Goal: Obtain resource: Obtain resource

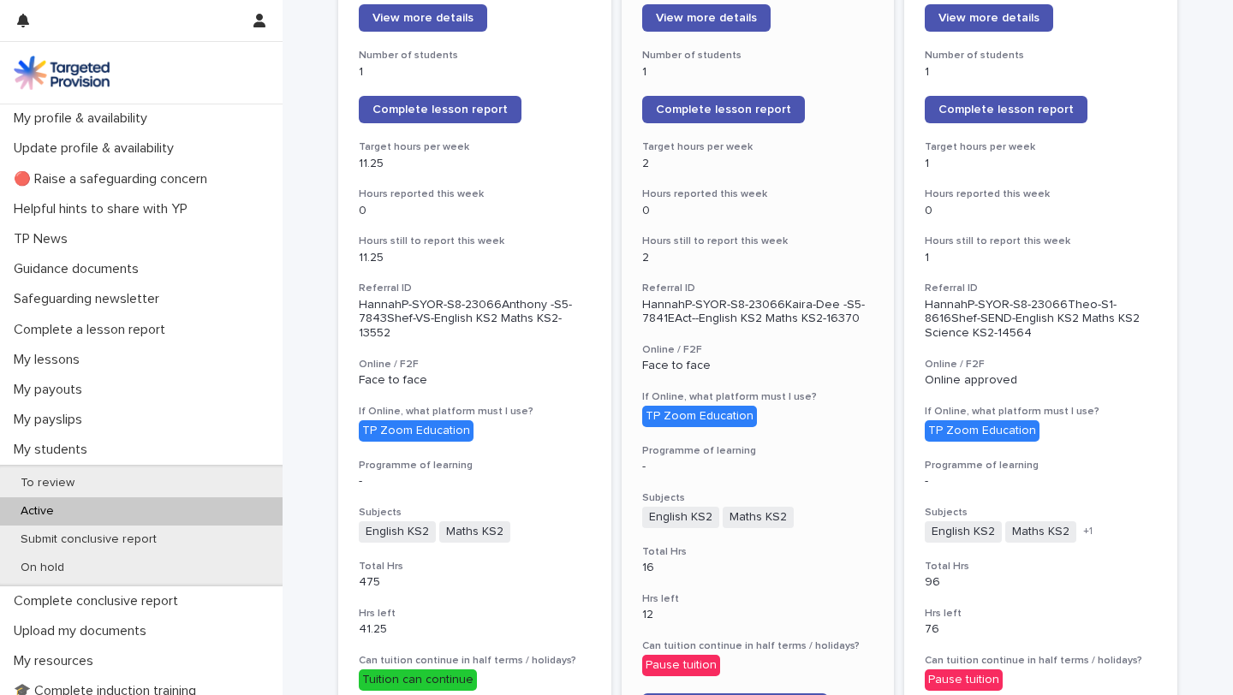
scroll to position [305, 0]
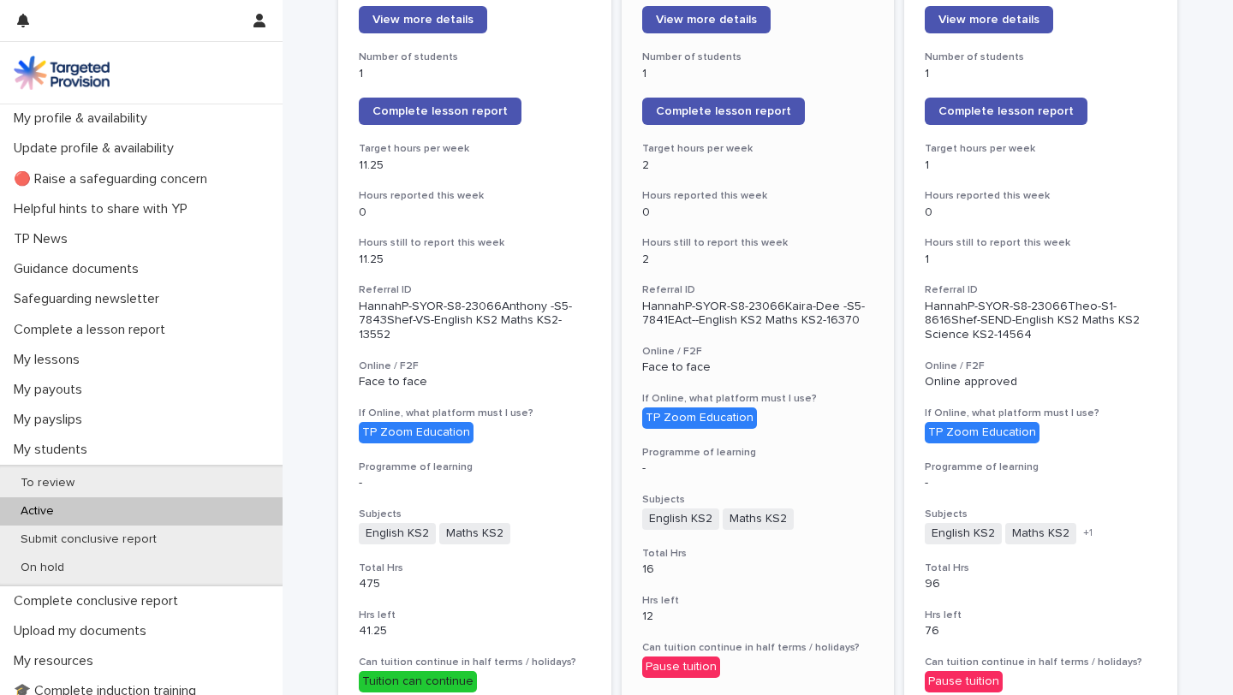
click at [427, 176] on div "[PERSON_NAME] DLT View more details Number of students 1 Complete lesson report…" at bounding box center [757, 540] width 273 height 1180
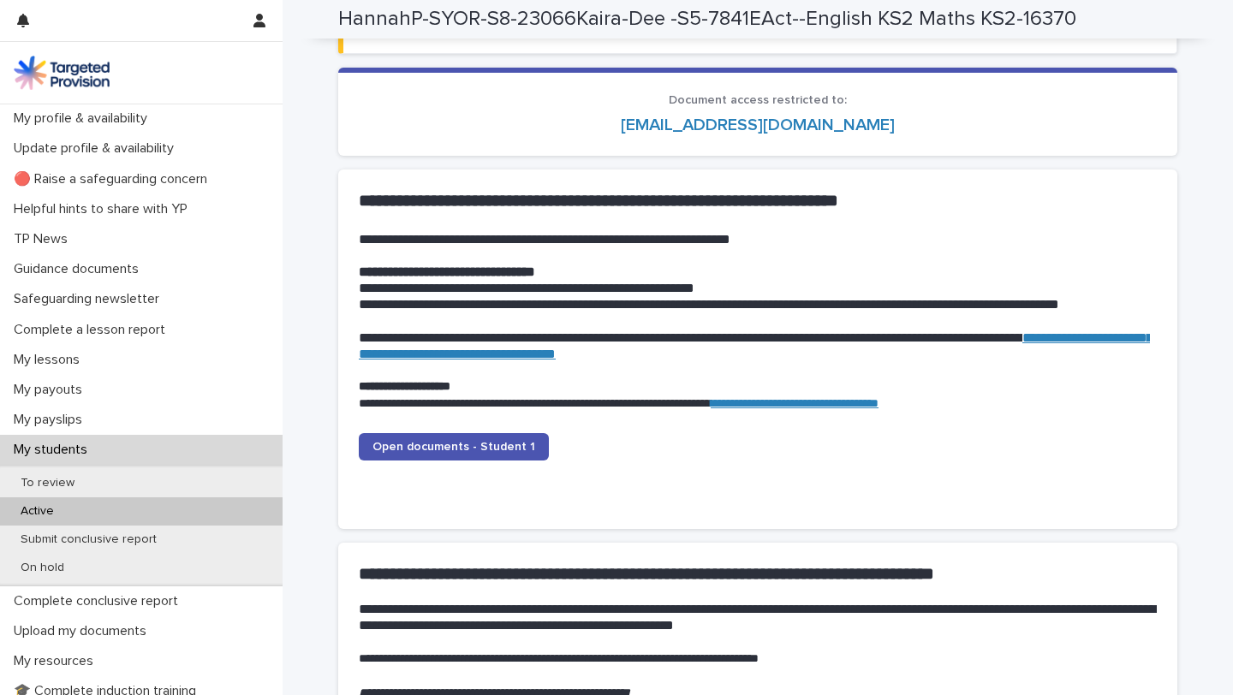
scroll to position [1724, 0]
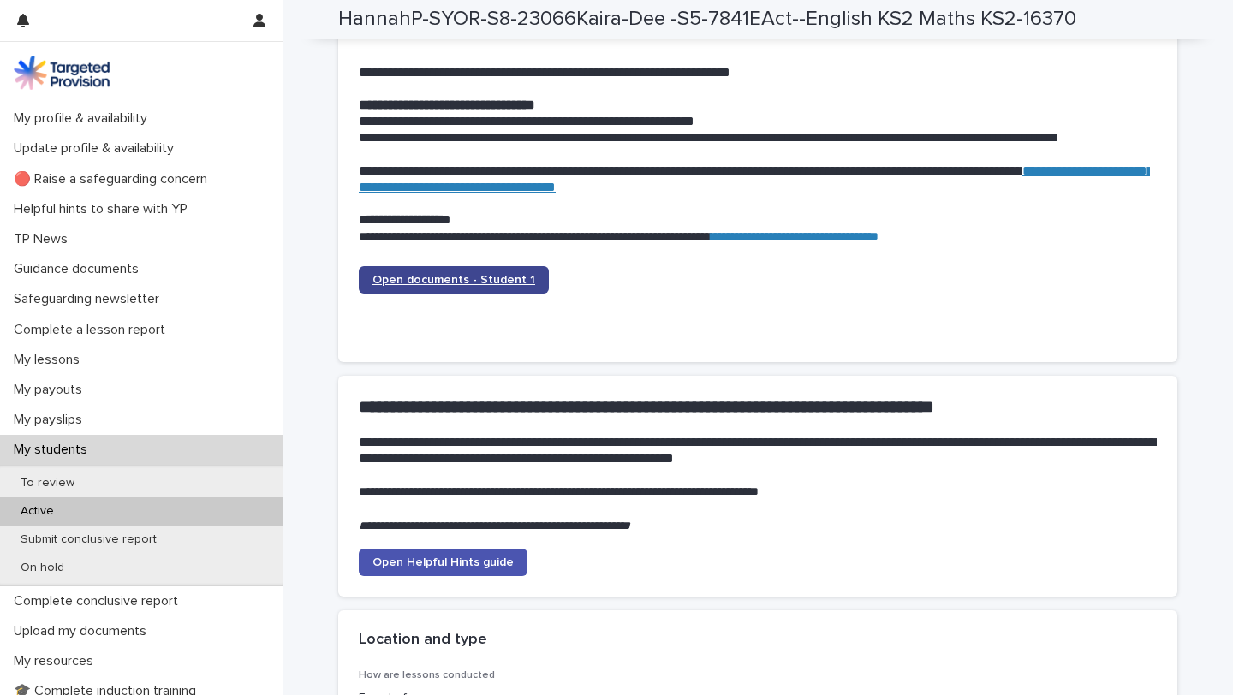
click at [427, 279] on span "Open documents - Student 1" at bounding box center [453, 280] width 163 height 12
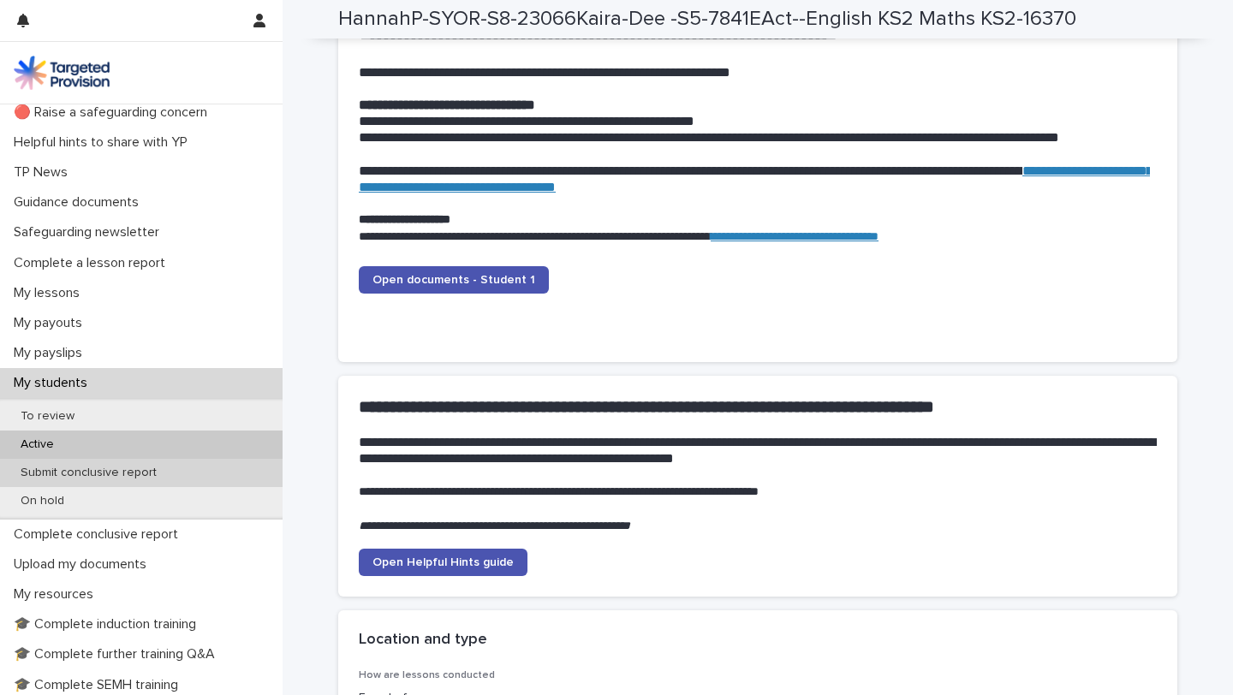
scroll to position [70, 0]
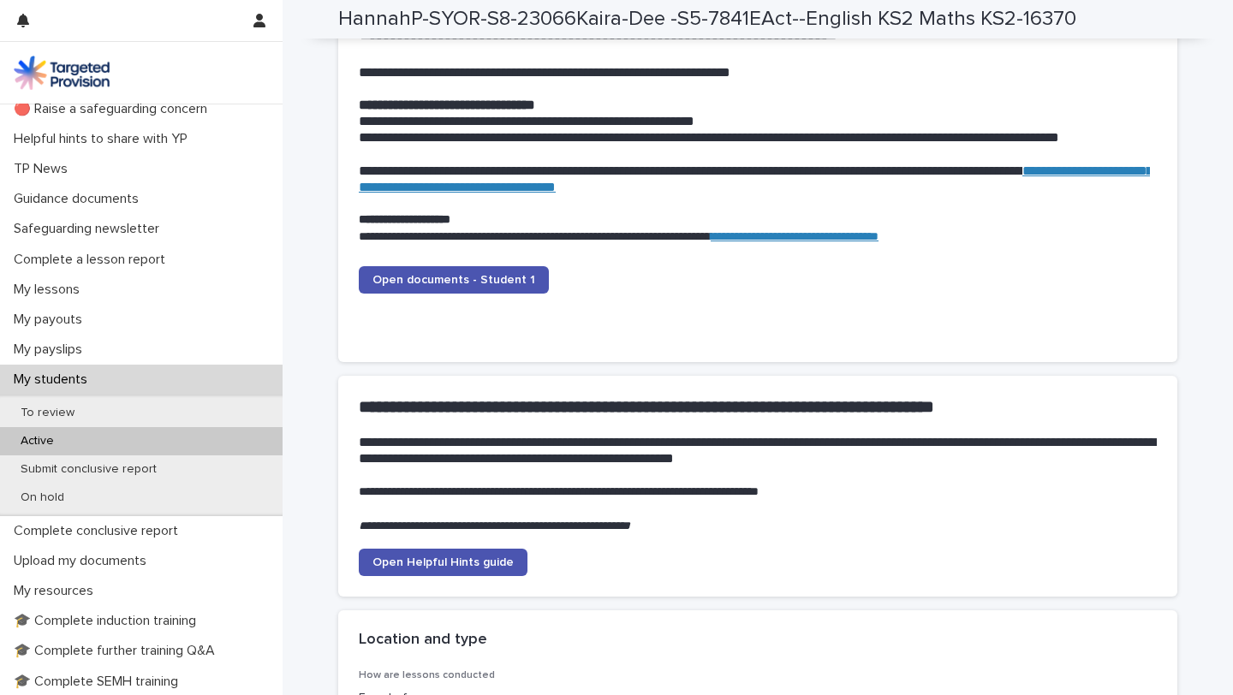
click at [133, 434] on div "Active" at bounding box center [141, 441] width 282 height 28
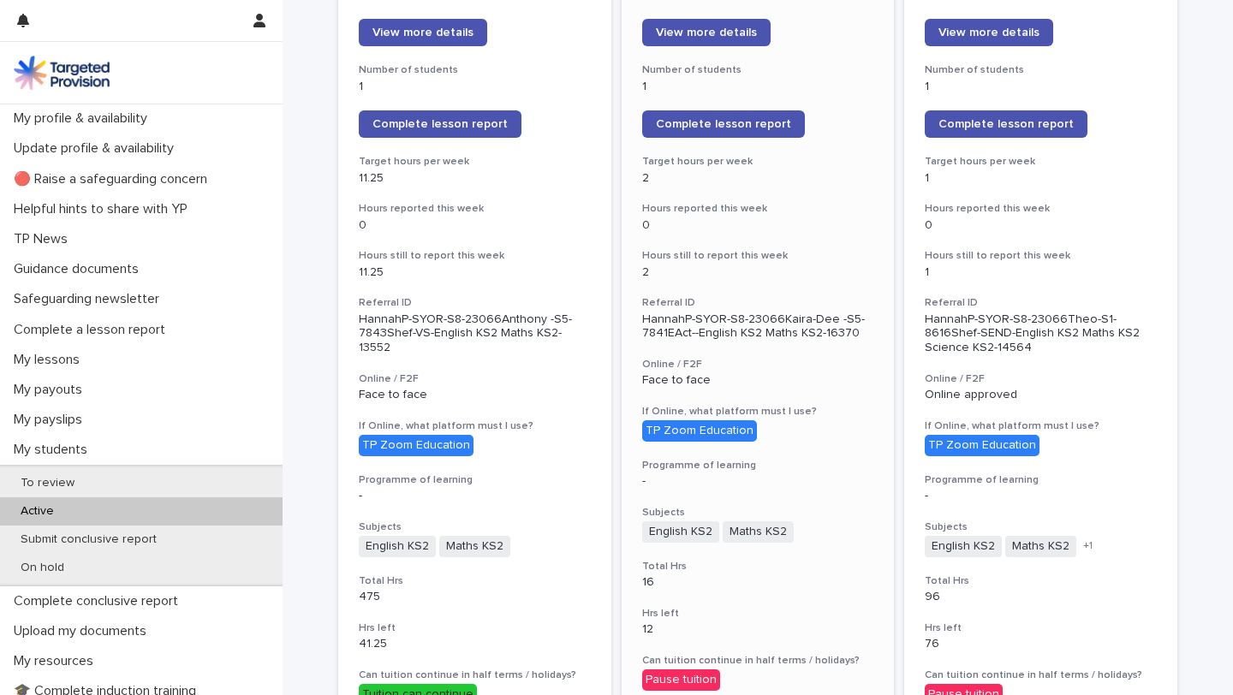
scroll to position [294, 0]
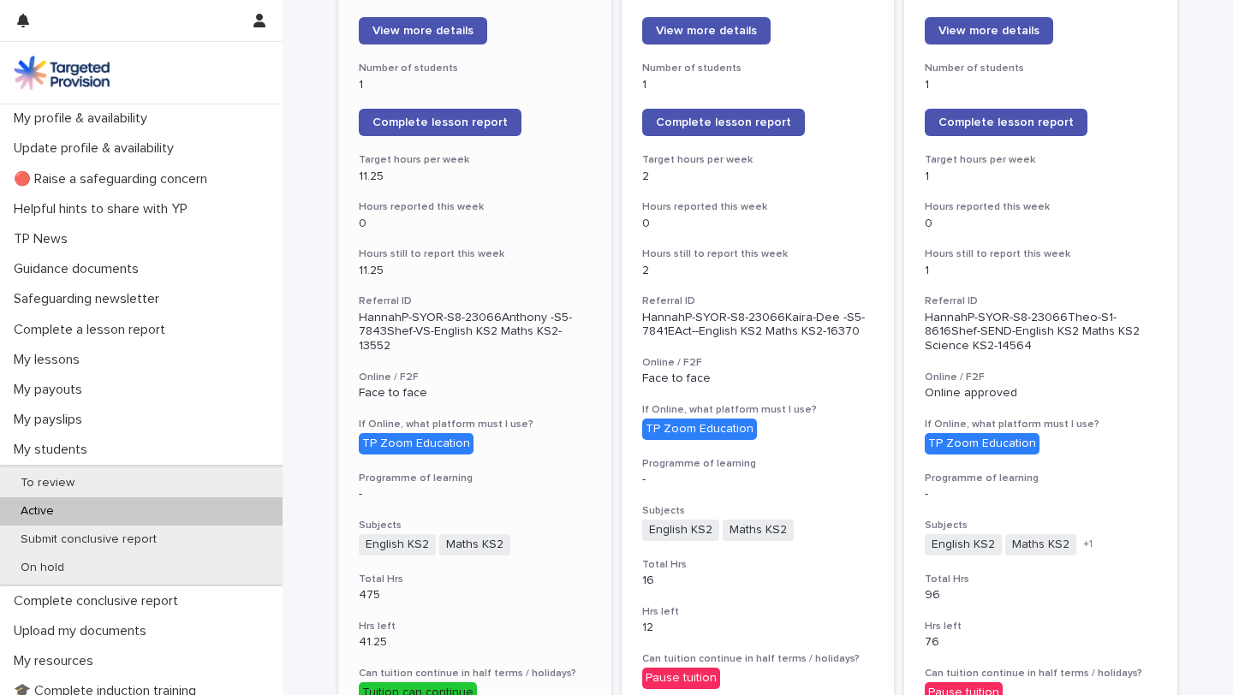
click at [421, 433] on div "TP Zoom Education" at bounding box center [416, 443] width 115 height 21
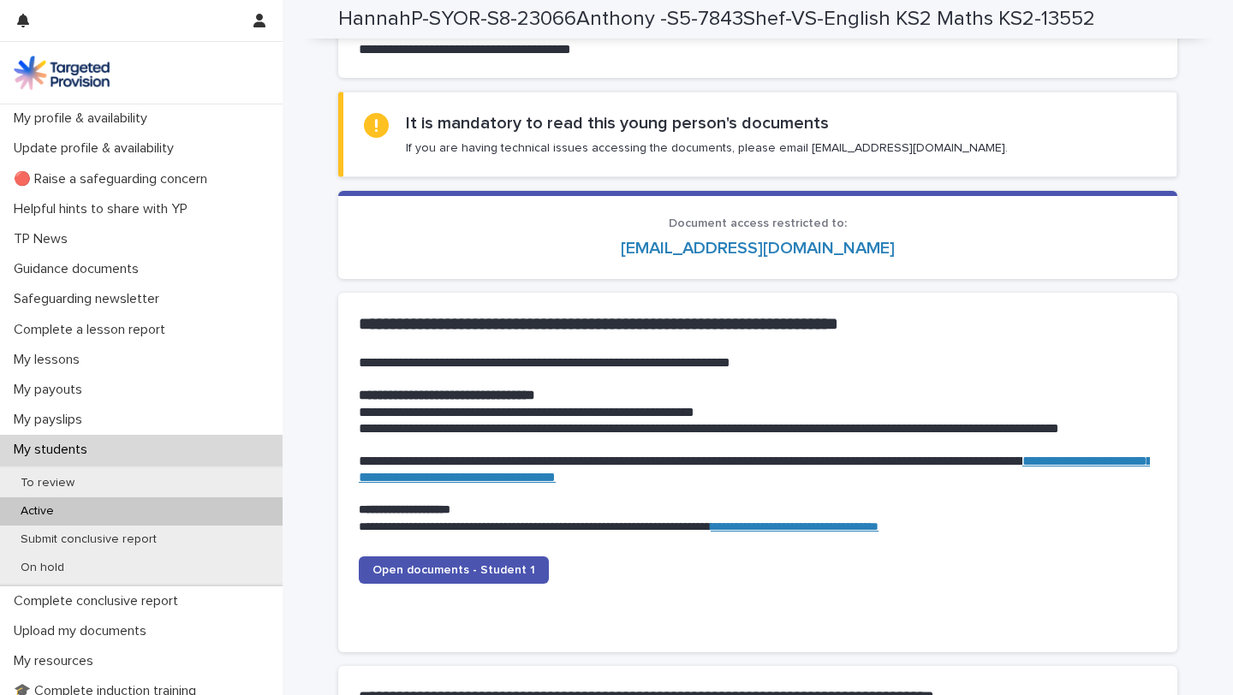
scroll to position [1616, 0]
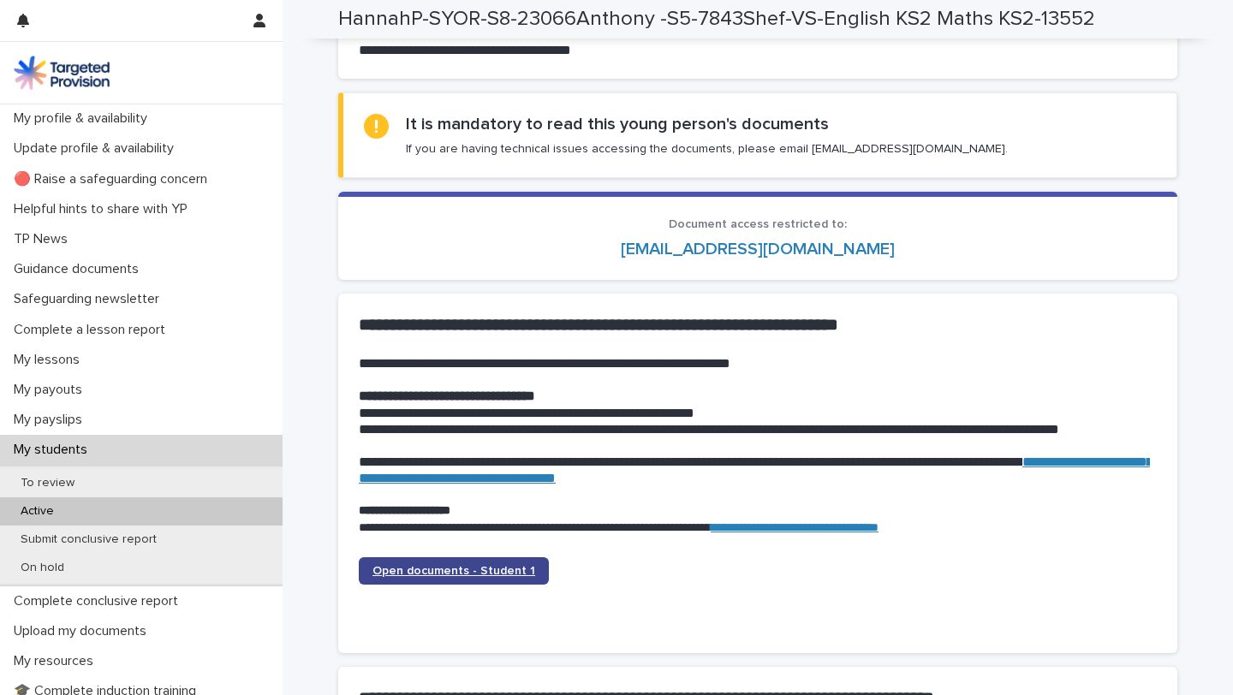
click at [427, 574] on span "Open documents - Student 1" at bounding box center [453, 571] width 163 height 12
